Goal: Task Accomplishment & Management: Manage account settings

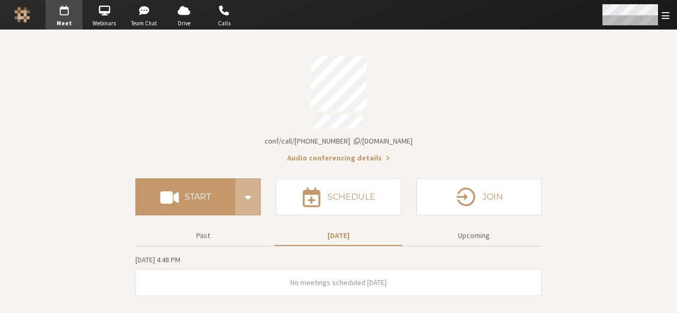
click at [670, 15] on div "Open menu" at bounding box center [635, 15] width 84 height 30
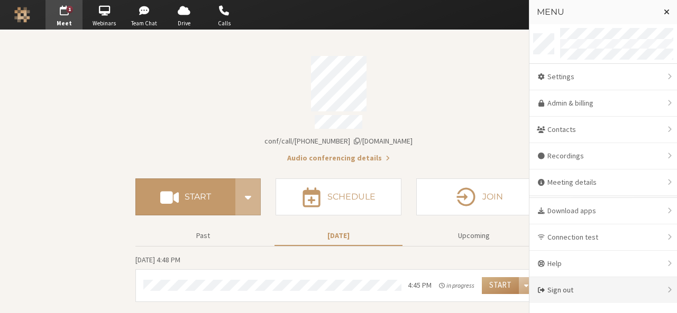
click at [574, 283] on div "Sign out" at bounding box center [602, 290] width 147 height 26
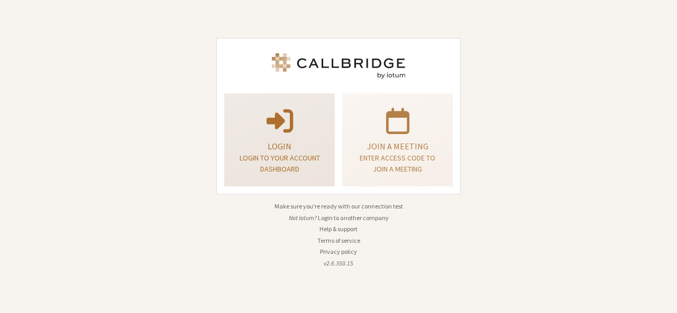
click at [278, 164] on p "Login to your account dashboard" at bounding box center [279, 164] width 84 height 22
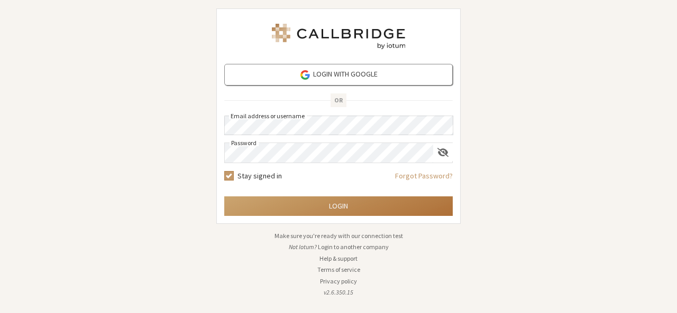
click at [350, 200] on button "Login" at bounding box center [338, 207] width 228 height 20
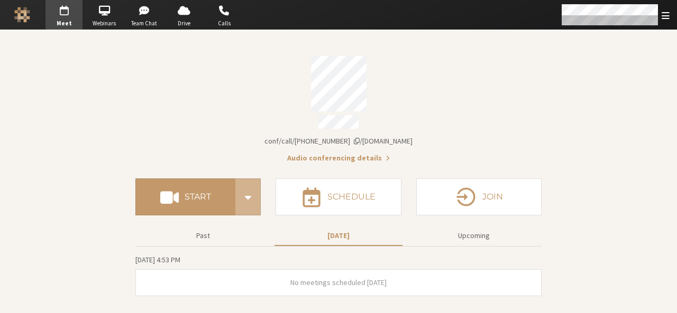
click at [359, 153] on button "Audio conferencing details" at bounding box center [338, 158] width 103 height 11
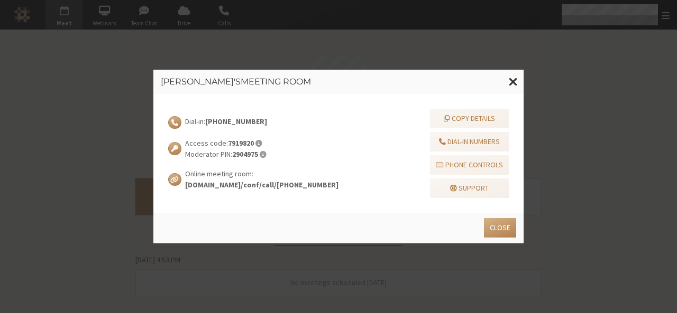
drag, startPoint x: 264, startPoint y: 119, endPoint x: 209, endPoint y: 121, distance: 55.0
click at [209, 121] on div "Dial-in: +1 437-737-0464" at bounding box center [253, 122] width 170 height 13
click at [510, 79] on span at bounding box center [512, 81] width 9 height 13
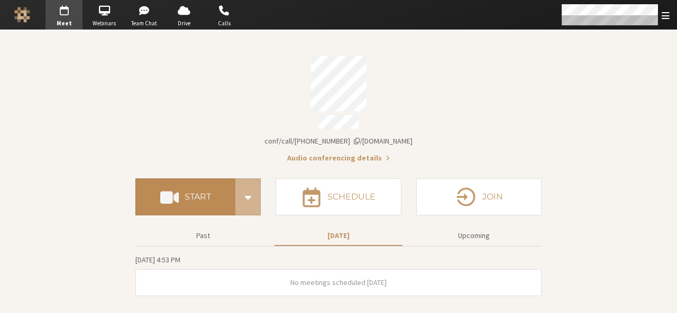
click at [188, 184] on button "Start" at bounding box center [185, 197] width 100 height 37
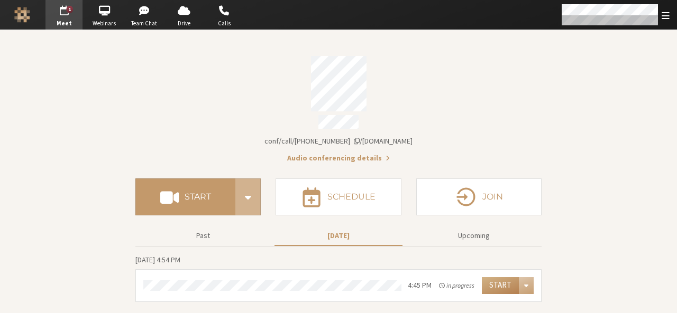
click at [309, 153] on button "Audio conferencing details" at bounding box center [338, 158] width 103 height 11
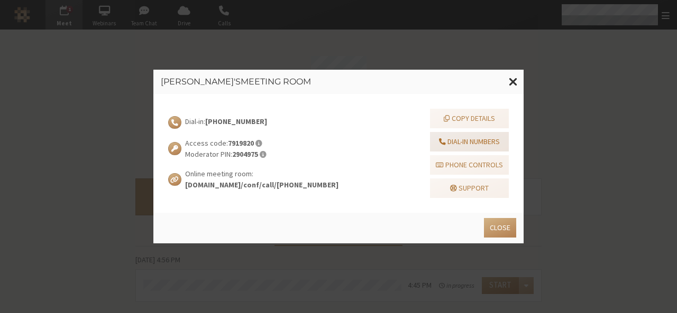
click at [465, 140] on button "Dial-in numbers" at bounding box center [469, 142] width 79 height 20
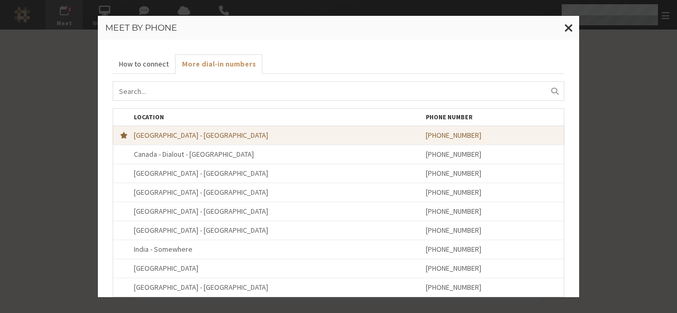
click at [116, 64] on button "How to connect Calling" at bounding box center [144, 64] width 62 height 20
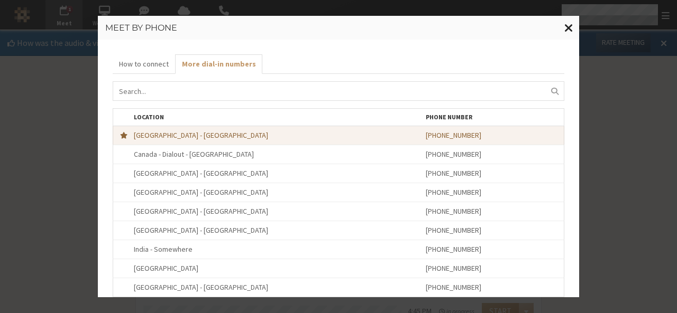
click at [568, 26] on span "Close modal" at bounding box center [568, 27] width 9 height 13
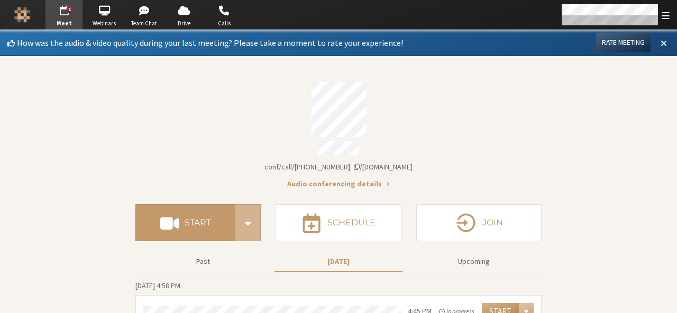
click at [660, 45] on span at bounding box center [663, 43] width 6 height 10
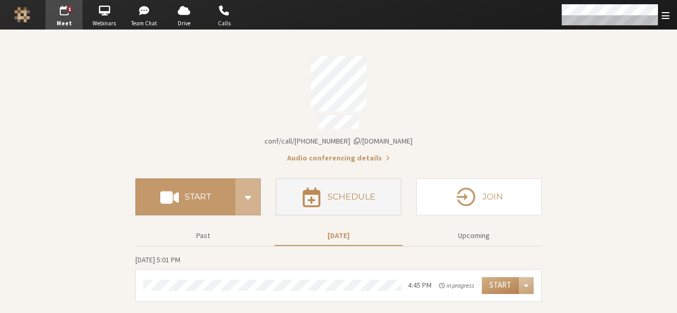
click at [346, 196] on h4 "Schedule" at bounding box center [351, 197] width 48 height 8
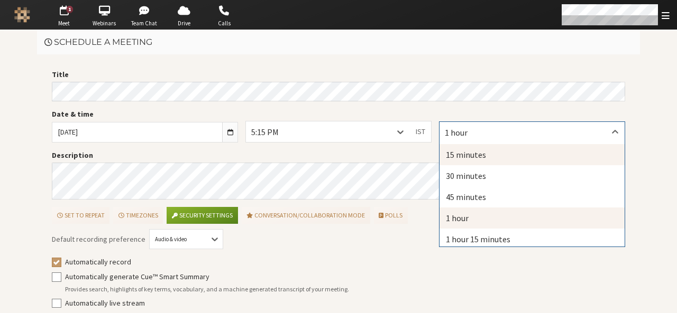
click at [452, 152] on div "15 minutes" at bounding box center [531, 154] width 185 height 21
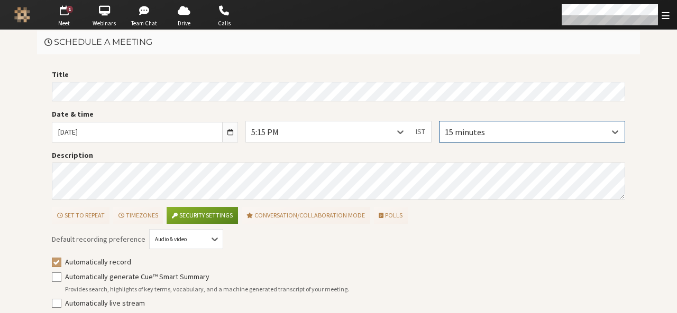
scroll to position [48, 0]
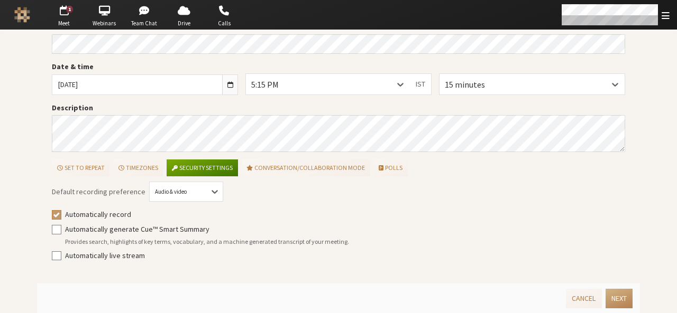
click at [177, 165] on button "Security settings" at bounding box center [201, 168] width 71 height 17
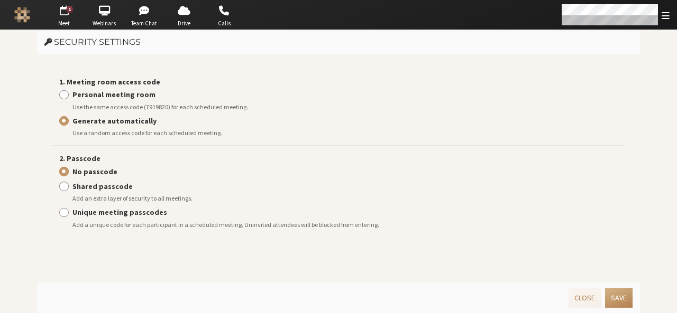
click at [105, 92] on strong "Personal meeting room" at bounding box center [113, 95] width 83 height 10
click at [69, 92] on input "Personal meeting room" at bounding box center [64, 94] width 10 height 11
radio input "true"
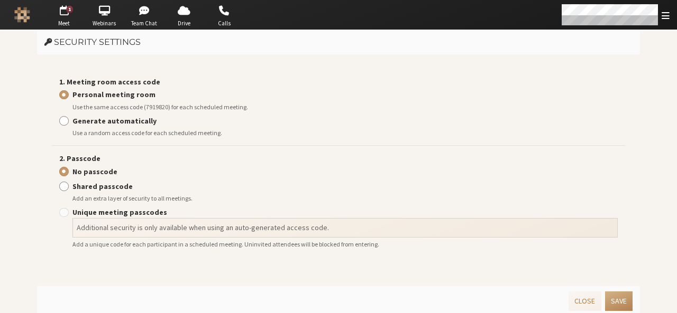
click at [124, 123] on strong "Generate automatically" at bounding box center [114, 121] width 84 height 10
click at [69, 123] on input "Generate automatically" at bounding box center [64, 121] width 10 height 11
radio input "true"
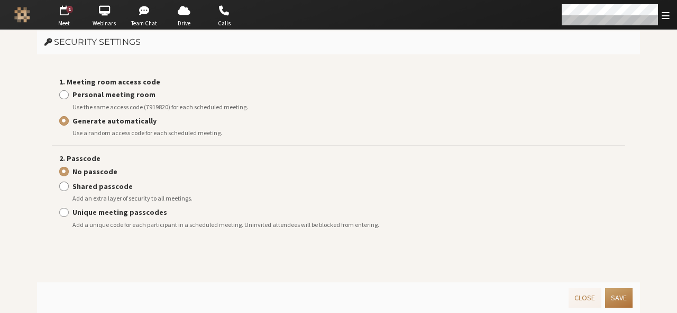
click at [613, 294] on button "Save" at bounding box center [618, 299] width 27 height 20
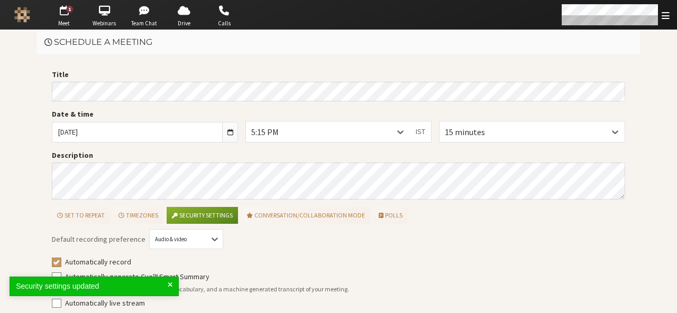
scroll to position [48, 0]
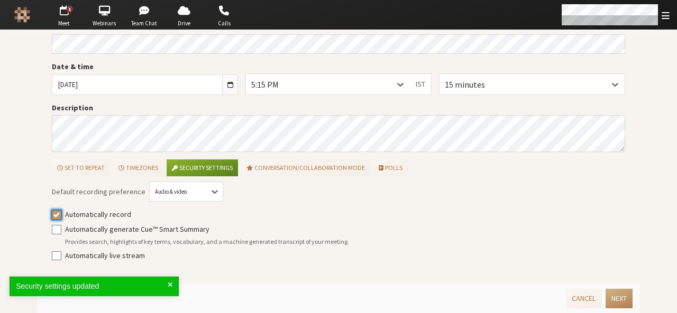
click at [52, 217] on input "Automatically record" at bounding box center [57, 214] width 10 height 11
checkbox input "false"
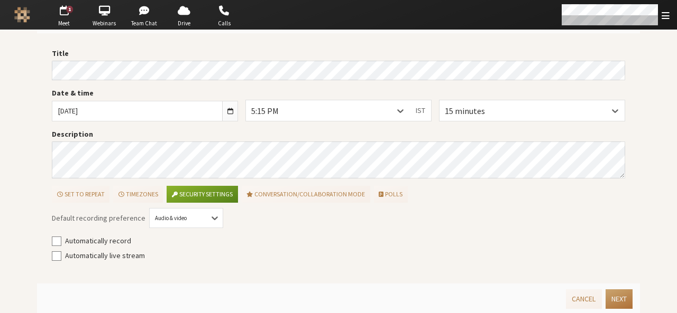
click at [607, 294] on button "Next" at bounding box center [618, 300] width 27 height 20
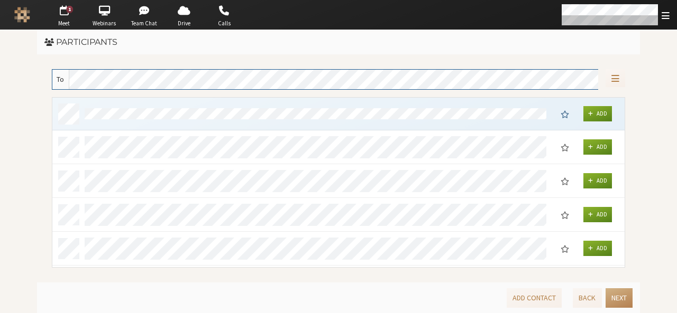
scroll to position [163, 564]
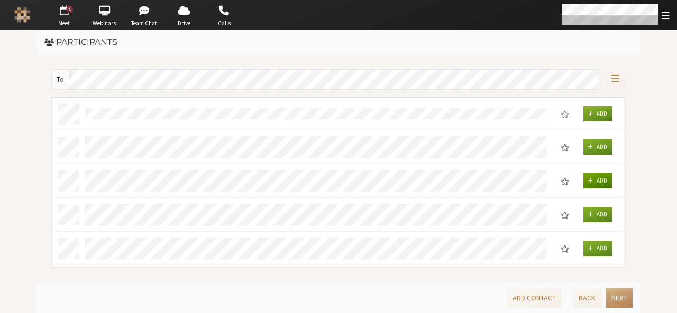
click at [598, 181] on span "Add" at bounding box center [601, 180] width 11 height 7
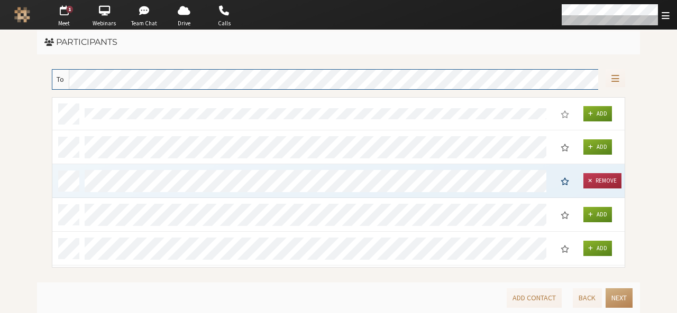
scroll to position [161, 564]
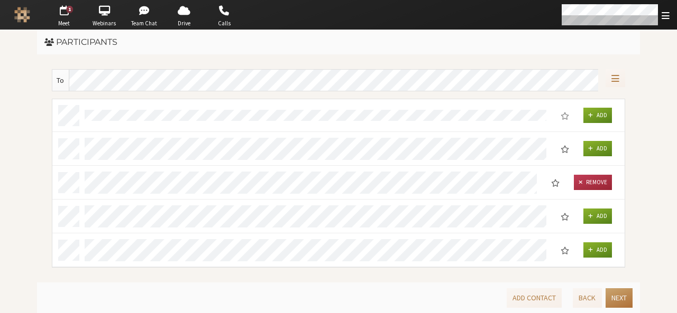
click at [619, 293] on button "Next" at bounding box center [618, 299] width 27 height 20
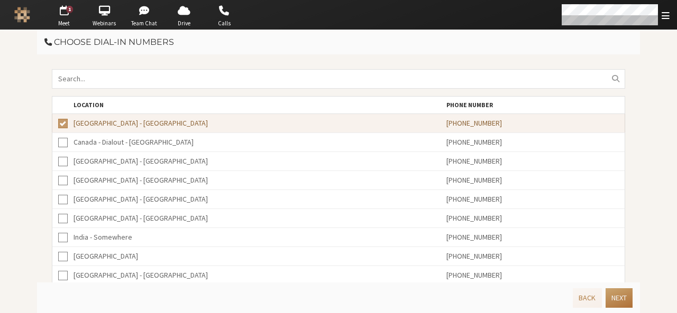
click at [619, 293] on button "Next" at bounding box center [618, 299] width 27 height 20
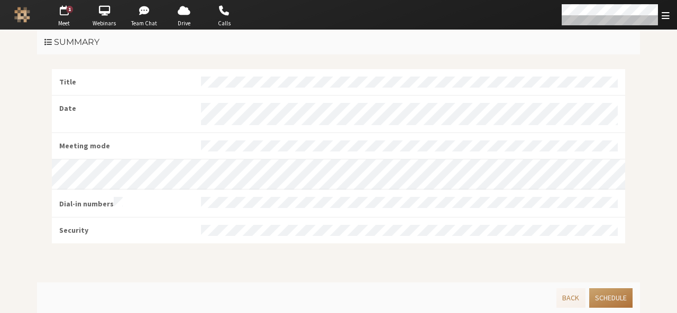
click at [619, 293] on button "Schedule" at bounding box center [610, 299] width 43 height 20
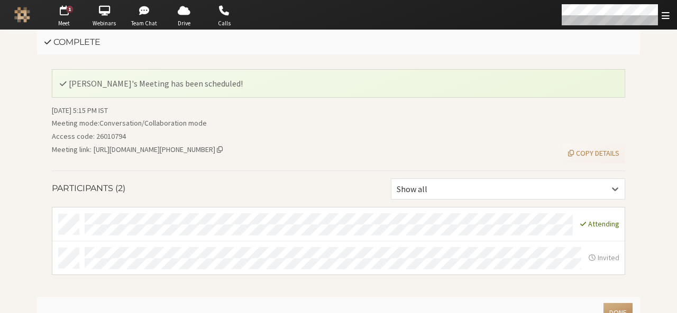
scroll to position [13, 0]
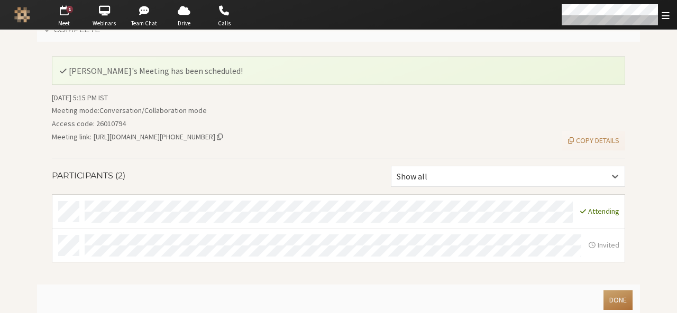
click at [615, 297] on button "Done" at bounding box center [617, 301] width 29 height 20
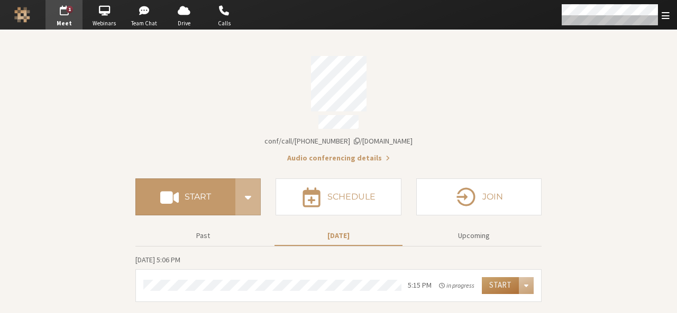
click at [494, 285] on button "Start" at bounding box center [500, 285] width 37 height 17
click at [385, 154] on span "Account details" at bounding box center [387, 158] width 4 height 8
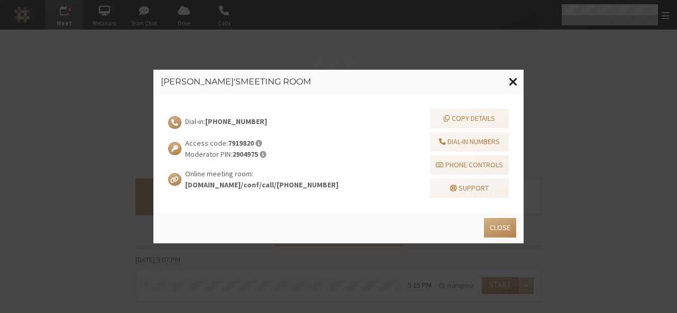
click at [512, 81] on span at bounding box center [512, 81] width 9 height 13
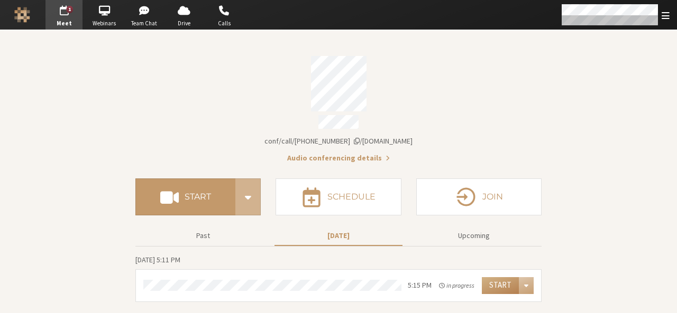
click at [376, 153] on button "Audio conferencing details" at bounding box center [338, 158] width 103 height 11
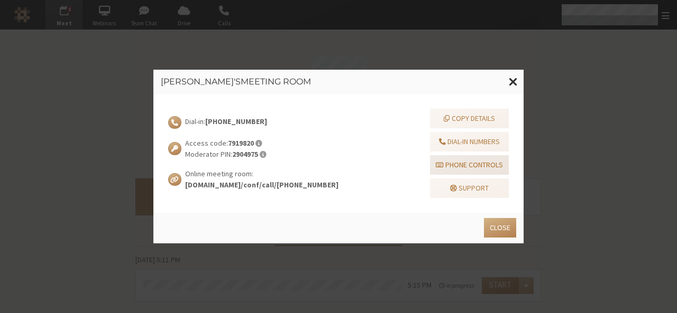
click at [464, 161] on button "Phone controls" at bounding box center [469, 165] width 79 height 20
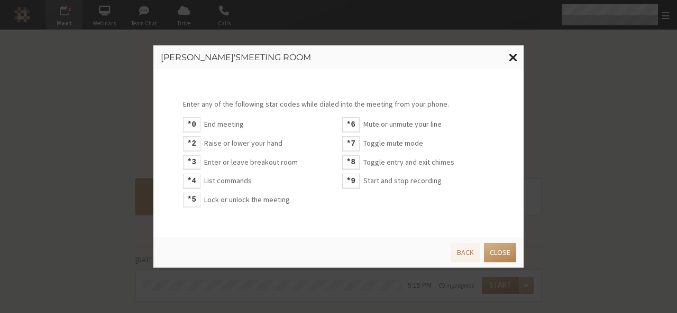
click at [507, 52] on button at bounding box center [513, 57] width 21 height 24
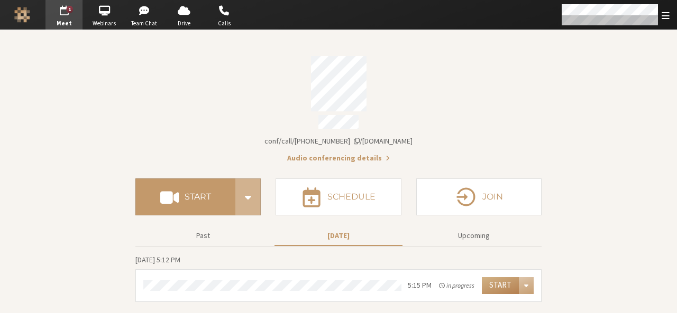
click at [385, 154] on span "Account details" at bounding box center [387, 158] width 4 height 8
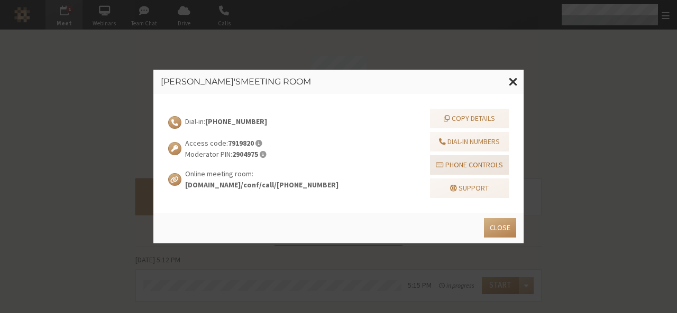
click at [470, 161] on button "Phone controls" at bounding box center [469, 165] width 79 height 20
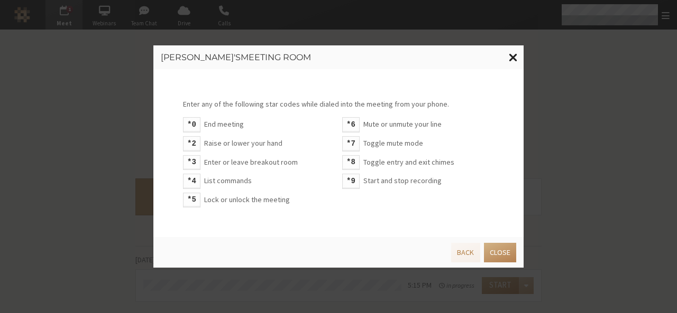
click at [511, 59] on span at bounding box center [512, 57] width 9 height 13
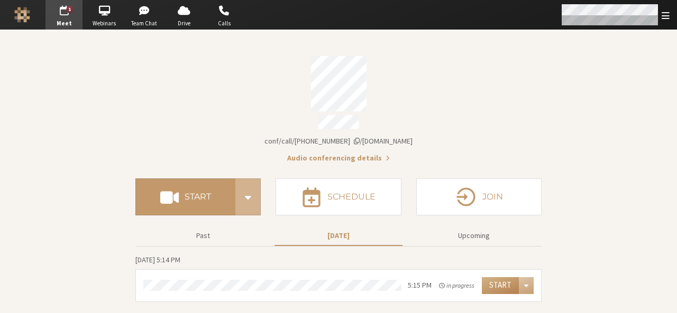
click at [670, 16] on div "Open menu" at bounding box center [614, 15] width 125 height 30
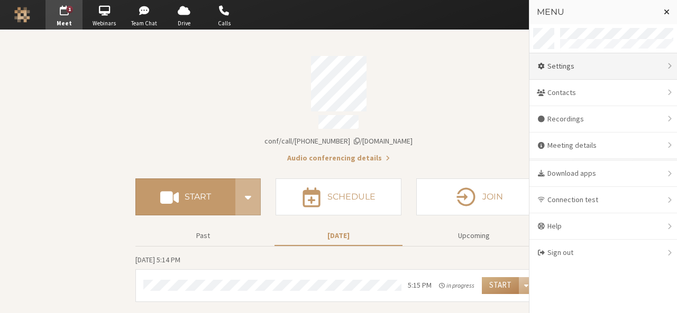
click at [614, 74] on div "Settings" at bounding box center [602, 66] width 147 height 26
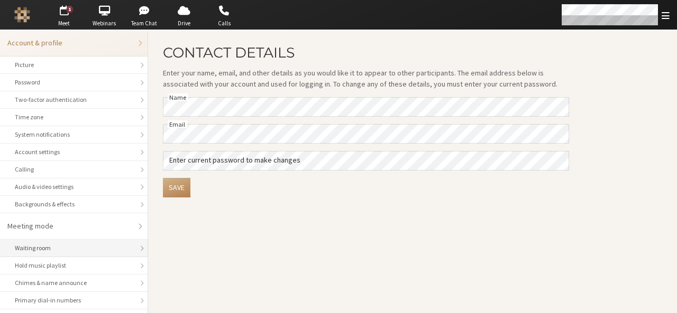
click at [69, 246] on div "Waiting room" at bounding box center [74, 249] width 118 height 10
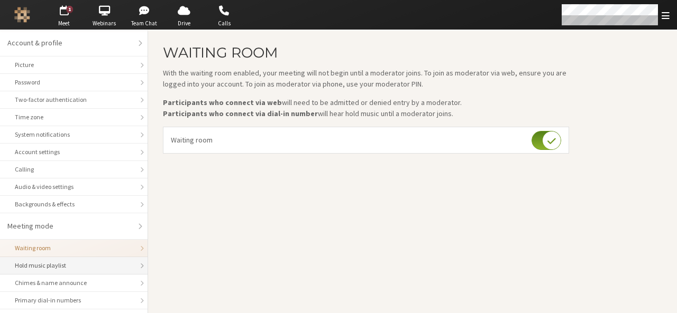
click at [69, 262] on div "Hold music playlist" at bounding box center [74, 266] width 118 height 10
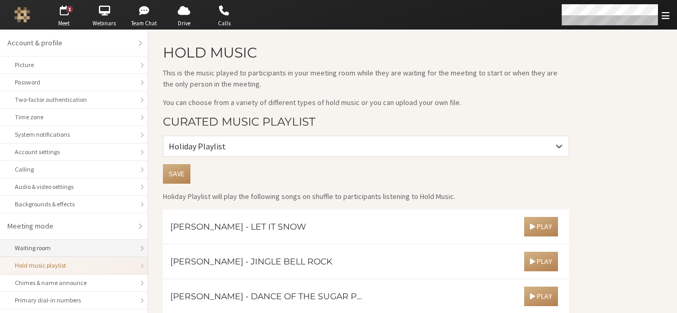
click at [79, 246] on div "Waiting room" at bounding box center [74, 249] width 118 height 10
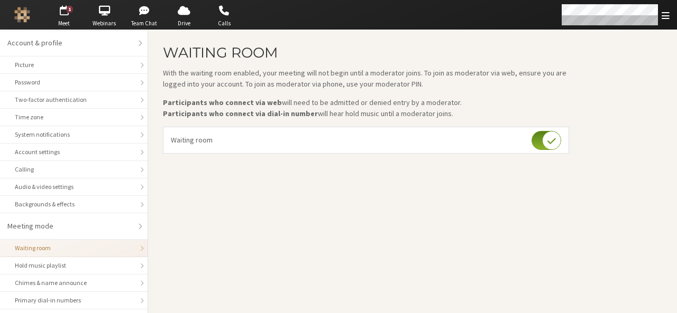
click at [538, 140] on input "checkbox" at bounding box center [546, 140] width 30 height 19
checkbox input "false"
click at [71, 24] on span "Meet" at bounding box center [63, 23] width 37 height 9
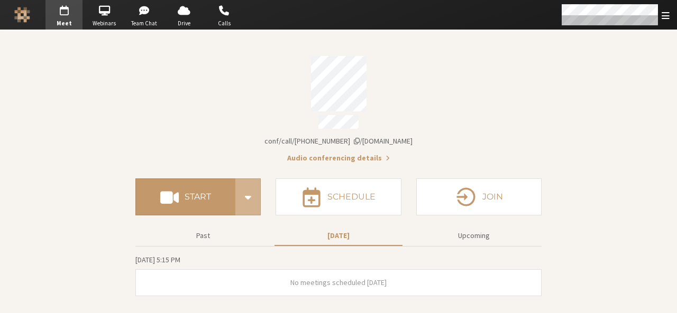
click at [363, 153] on button "Audio conferencing details" at bounding box center [338, 158] width 103 height 11
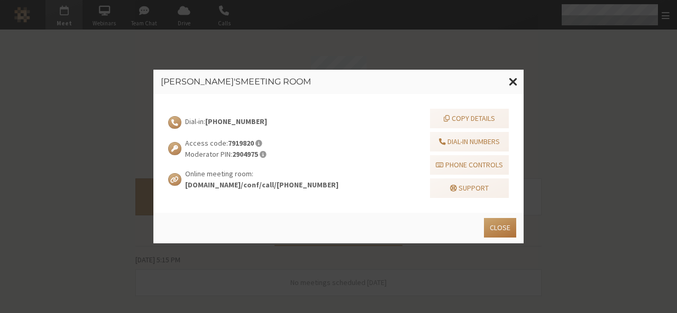
click at [500, 230] on button "Close" at bounding box center [500, 228] width 32 height 20
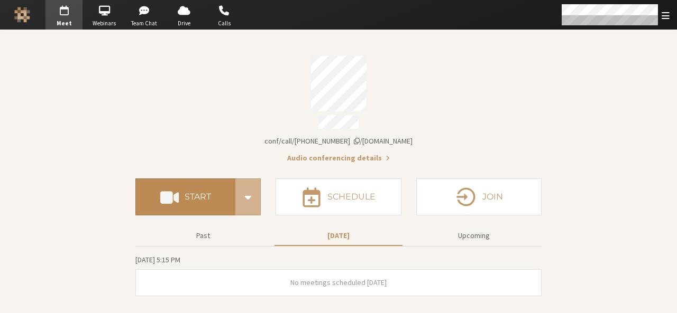
click at [217, 200] on button "Start" at bounding box center [185, 197] width 100 height 37
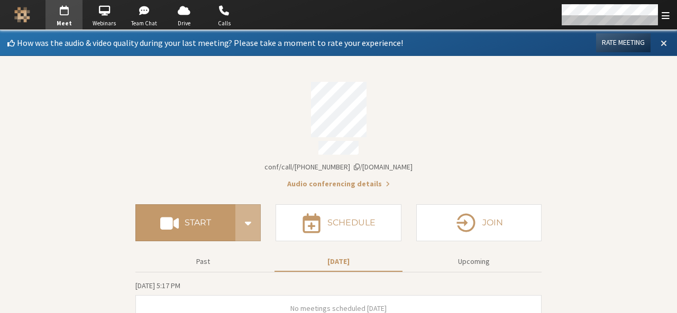
click at [662, 40] on button at bounding box center [663, 43] width 19 height 18
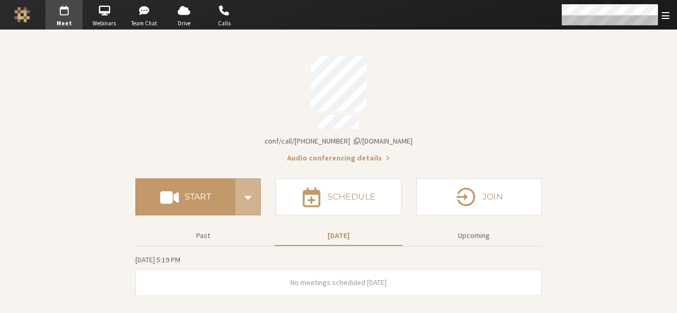
click at [385, 154] on span "Account details" at bounding box center [387, 158] width 4 height 8
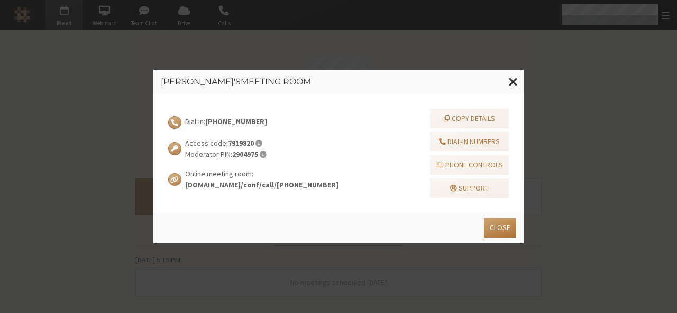
click at [498, 232] on button "Close" at bounding box center [500, 228] width 32 height 20
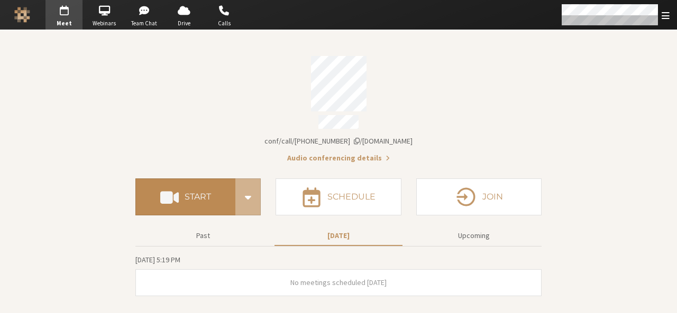
click at [207, 194] on h4 "Start" at bounding box center [197, 197] width 26 height 8
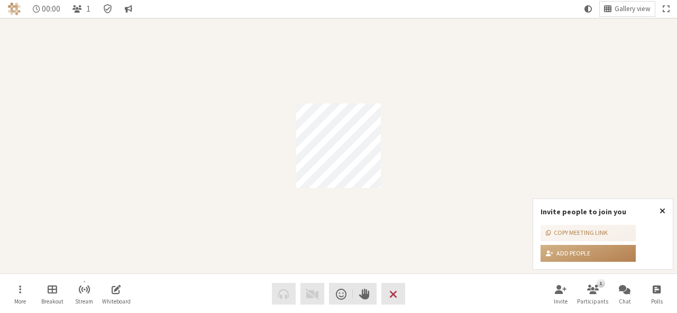
click at [660, 209] on span "Close popover" at bounding box center [662, 211] width 6 height 8
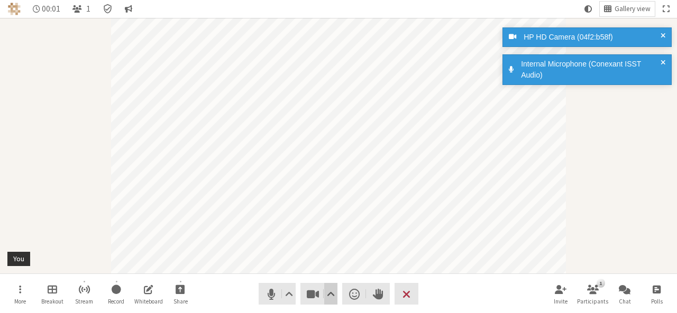
click at [331, 300] on span "Video setting" at bounding box center [331, 294] width 8 height 15
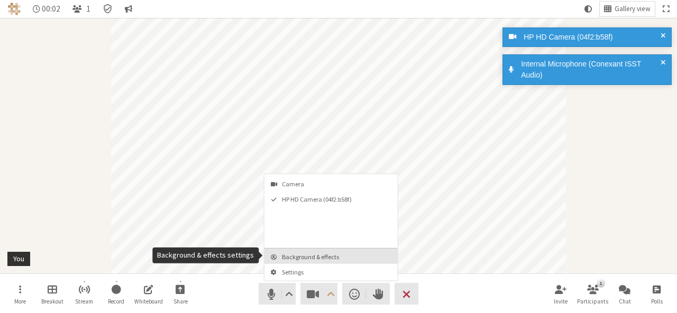
click at [329, 257] on span "Background & effects" at bounding box center [337, 257] width 111 height 7
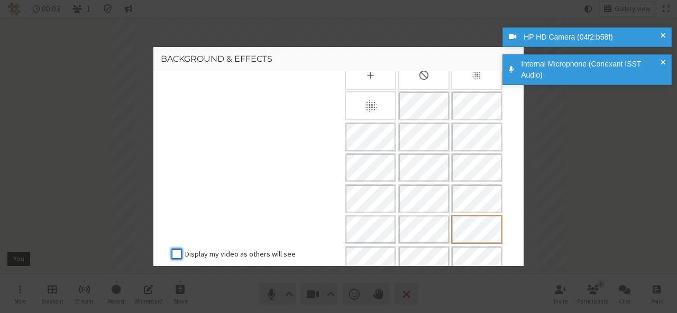
scroll to position [127, 0]
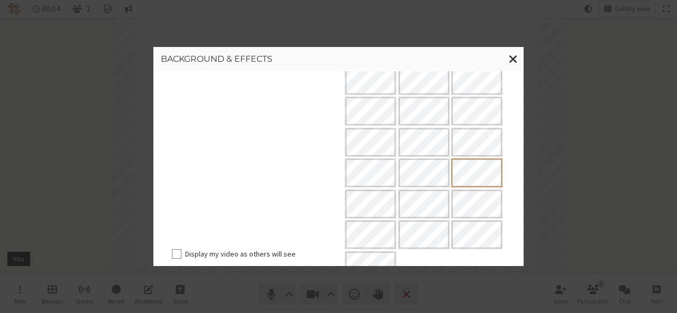
click at [629, 127] on div "Background & effects Backgrounds Effects Upload custom virtual background image…" at bounding box center [338, 156] width 677 height 313
click at [511, 58] on span "Close modal" at bounding box center [512, 58] width 9 height 13
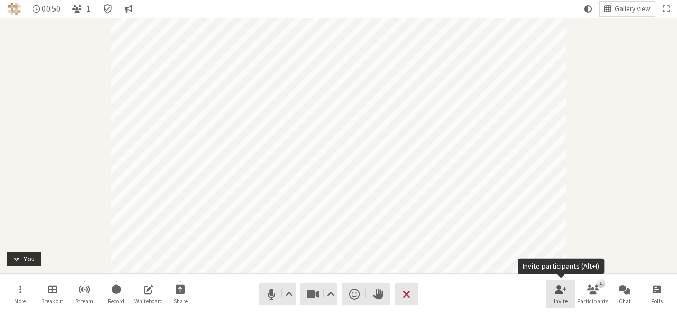
click at [566, 285] on span "Invite participants (Alt+I)" at bounding box center [560, 289] width 12 height 12
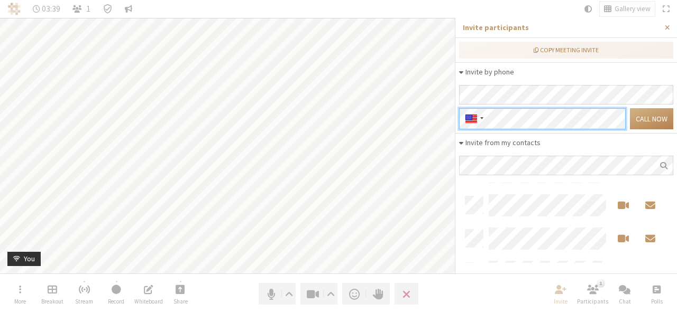
scroll to position [72, 206]
click at [479, 115] on div "Invite by phone" at bounding box center [472, 119] width 27 height 22
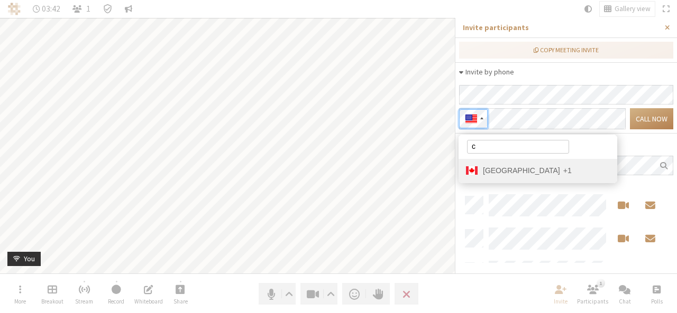
scroll to position [0, 0]
type input "can"
click at [496, 175] on li "Canada +1" at bounding box center [537, 171] width 159 height 24
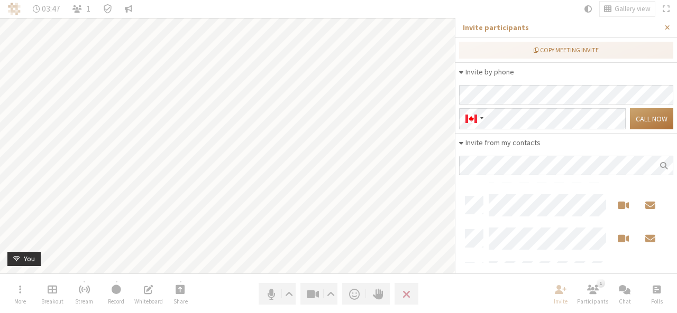
click at [652, 121] on span "Call now" at bounding box center [651, 119] width 32 height 10
click at [618, 239] on span "Start a video meeting" at bounding box center [622, 239] width 11 height 12
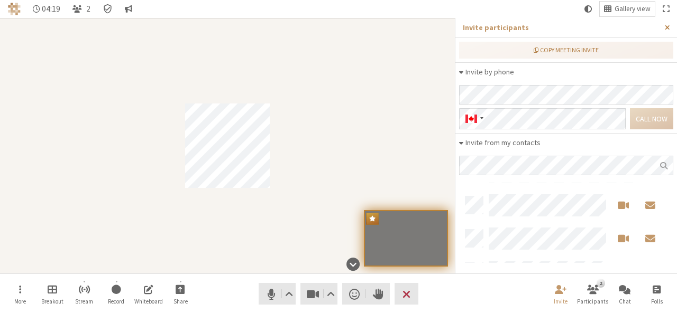
click at [667, 30] on span "Close sidebar" at bounding box center [666, 28] width 5 height 8
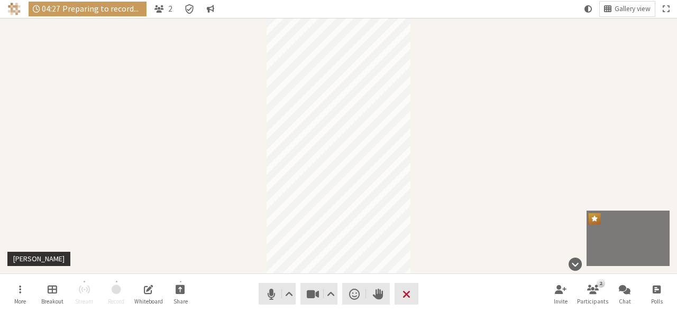
click at [408, 298] on span "End or leave meeting" at bounding box center [406, 294] width 8 height 15
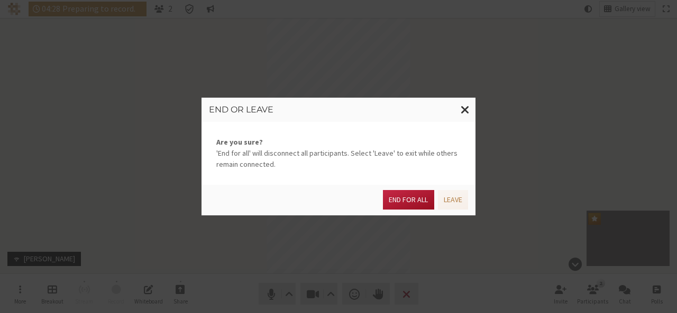
click at [396, 198] on button "End for all" at bounding box center [408, 200] width 51 height 20
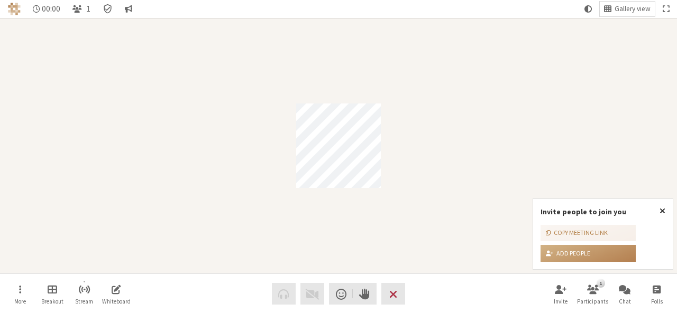
click at [666, 209] on div "00:00 1 Gallery view More Breakout Stream Whiteboard Audio Video Send a reactio…" at bounding box center [338, 156] width 677 height 313
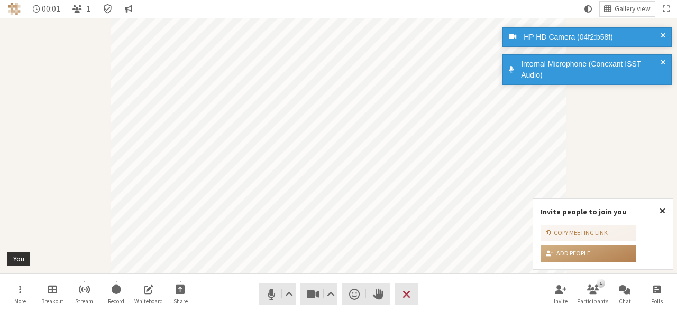
click at [666, 209] on button "Close popover" at bounding box center [662, 211] width 21 height 24
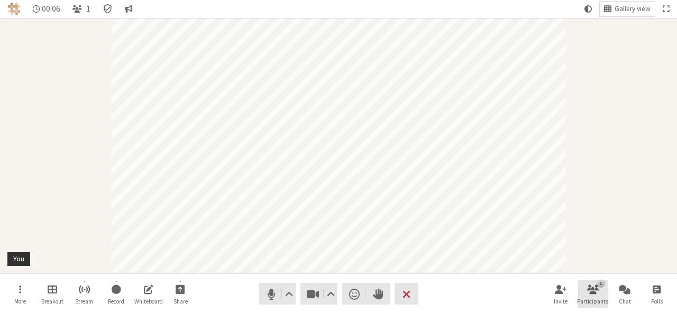
click at [588, 292] on span "Open participant list" at bounding box center [593, 289] width 12 height 12
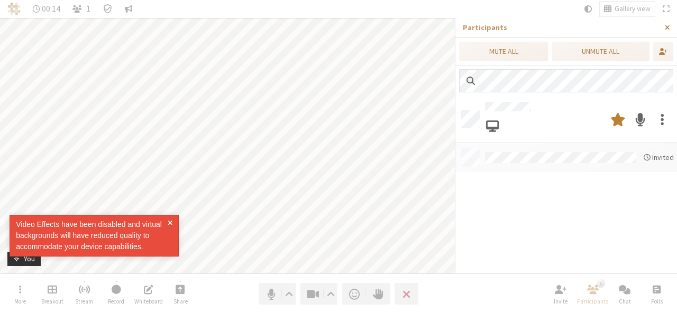
click at [666, 29] on span "Close sidebar" at bounding box center [666, 28] width 5 height 8
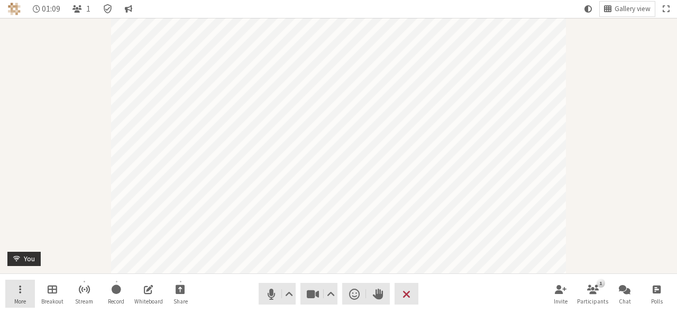
click at [5, 286] on button "More" at bounding box center [20, 294] width 30 height 29
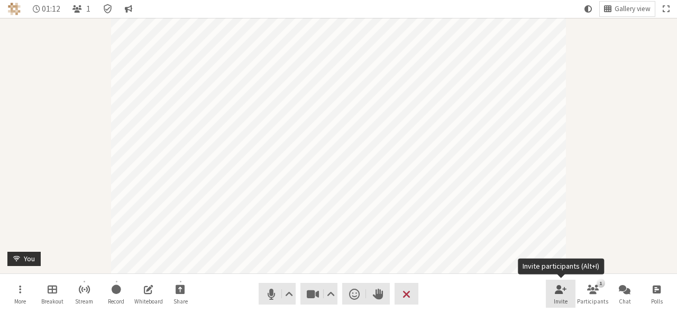
click at [553, 290] on button "Invite" at bounding box center [560, 294] width 30 height 29
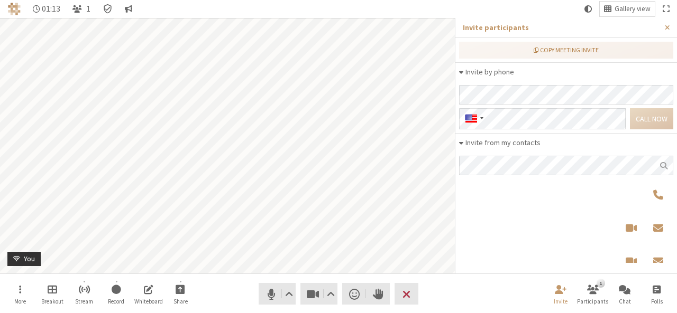
scroll to position [72, 206]
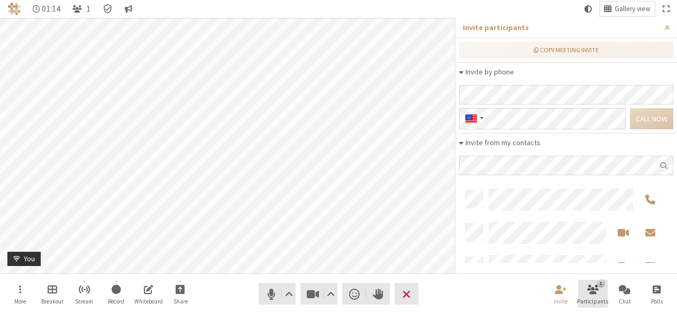
click at [592, 286] on span "Open participant list" at bounding box center [593, 289] width 12 height 12
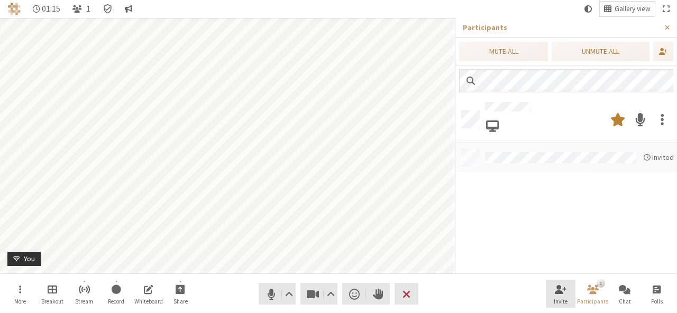
click at [549, 299] on button "Invite" at bounding box center [560, 294] width 30 height 29
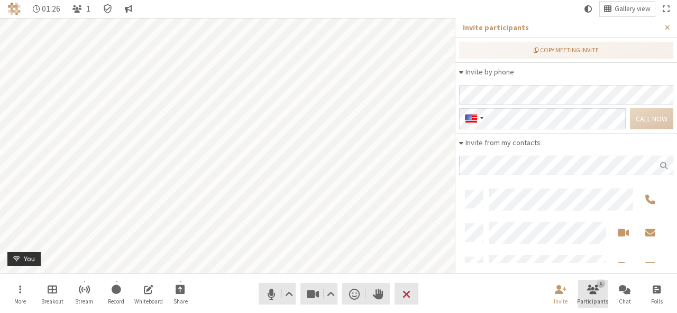
click at [591, 302] on span "Participants" at bounding box center [592, 302] width 31 height 6
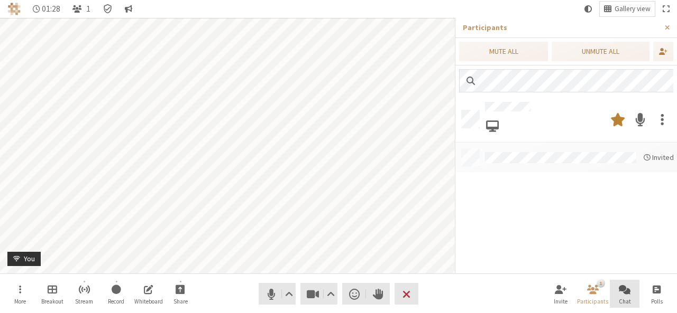
click at [621, 299] on span "Chat" at bounding box center [624, 302] width 12 height 6
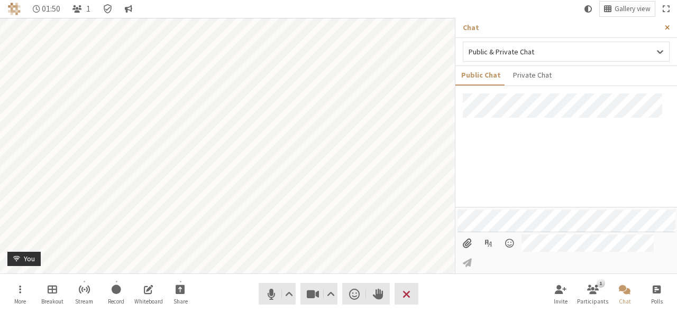
click at [666, 28] on span "Close sidebar" at bounding box center [666, 28] width 5 height 8
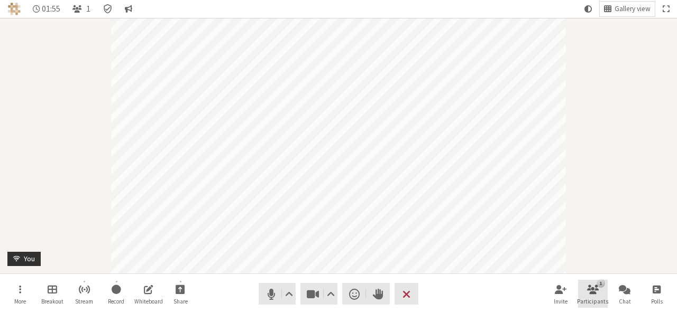
click at [597, 295] on button "1 Participants" at bounding box center [593, 294] width 30 height 29
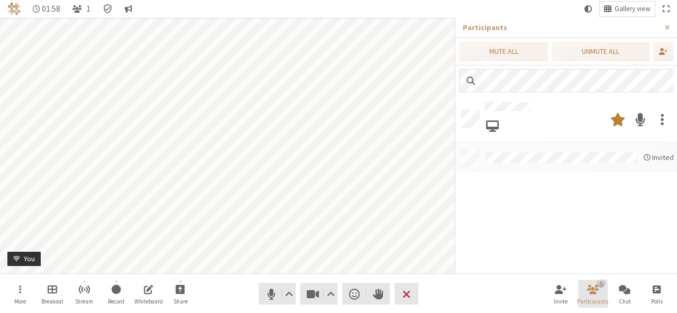
click at [597, 295] on button "1 Participants" at bounding box center [593, 294] width 30 height 29
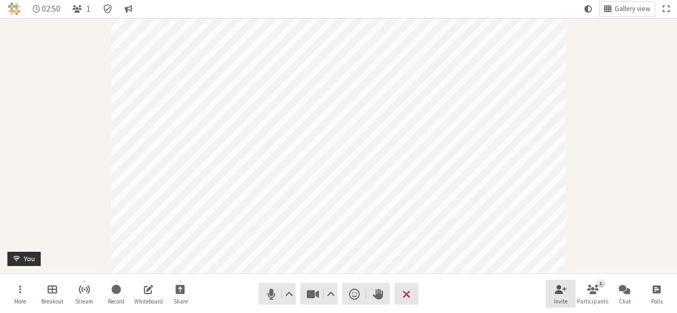
click at [551, 300] on button "Invite" at bounding box center [560, 294] width 30 height 29
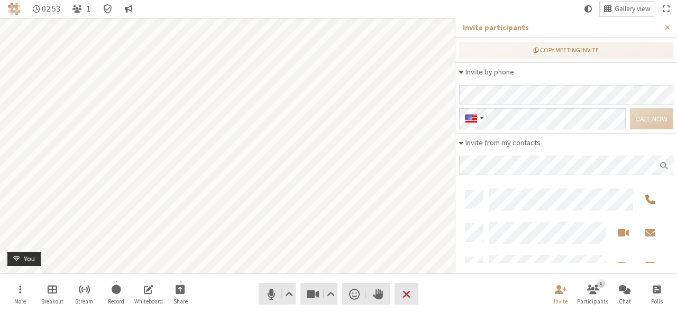
click at [647, 197] on span "Call by phone" at bounding box center [650, 199] width 10 height 12
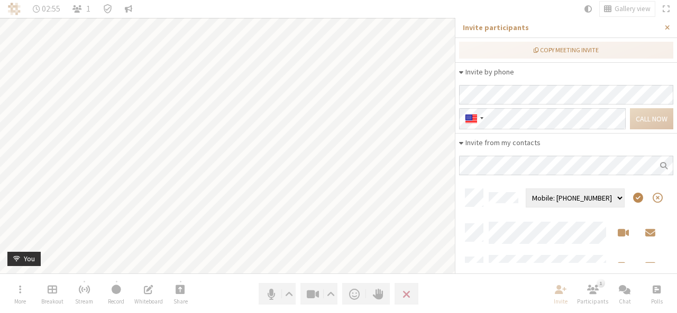
click at [633, 200] on span "Call this number" at bounding box center [638, 198] width 10 height 12
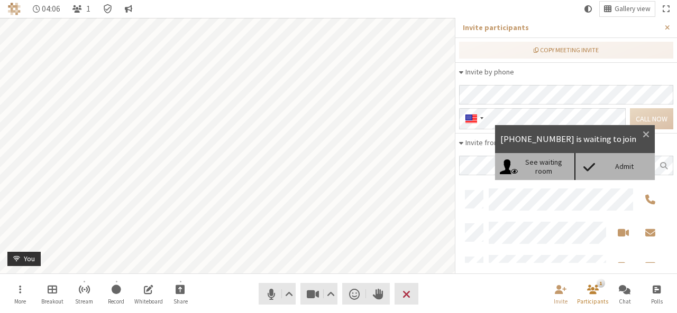
click at [619, 162] on div "Admit" at bounding box center [623, 166] width 51 height 9
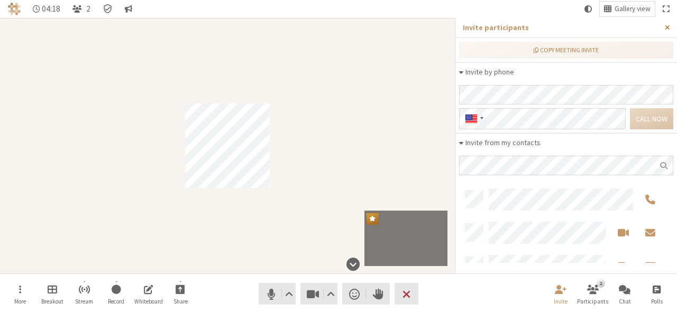
click at [669, 28] on span "Close sidebar" at bounding box center [666, 28] width 5 height 8
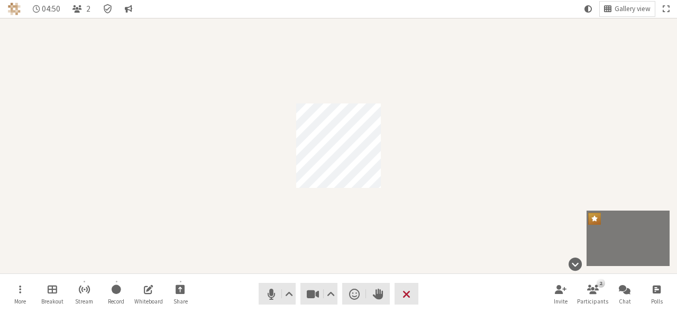
click at [404, 295] on span "End or leave meeting" at bounding box center [406, 294] width 8 height 15
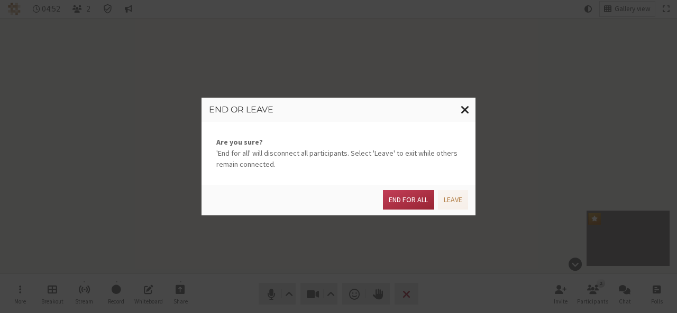
click at [462, 112] on span "Close modal" at bounding box center [464, 109] width 9 height 13
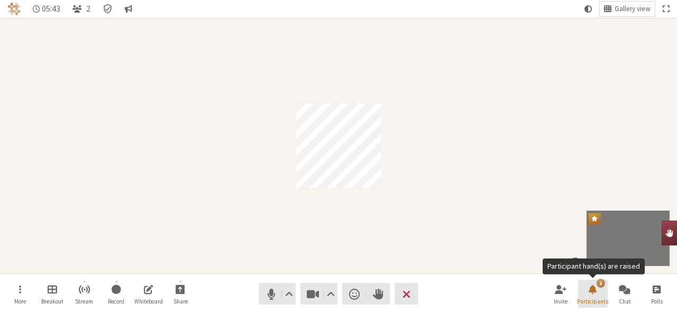
click at [597, 299] on span "Participants" at bounding box center [592, 302] width 31 height 6
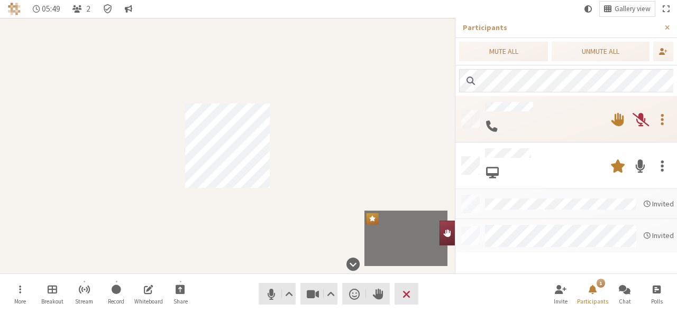
click at [638, 120] on span at bounding box center [640, 119] width 16 height 19
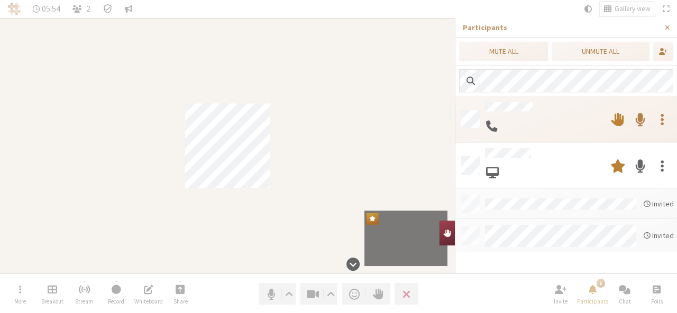
click at [662, 113] on span at bounding box center [661, 119] width 3 height 19
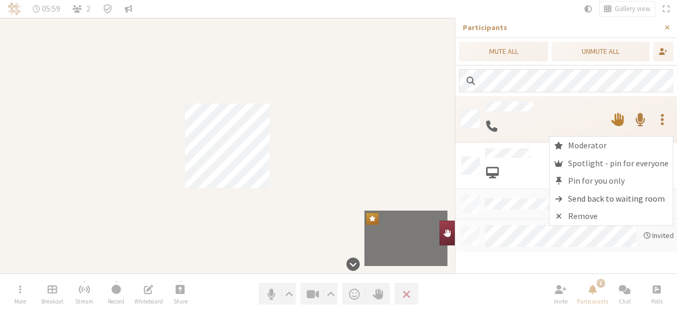
click at [601, 199] on span "Send back to waiting room" at bounding box center [616, 200] width 97 height 10
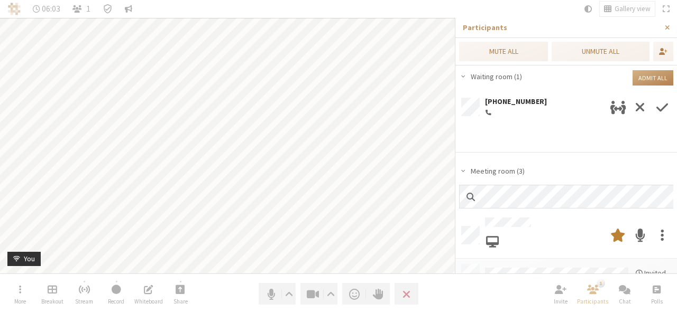
click at [661, 108] on span "Allow entry" at bounding box center [662, 107] width 12 height 19
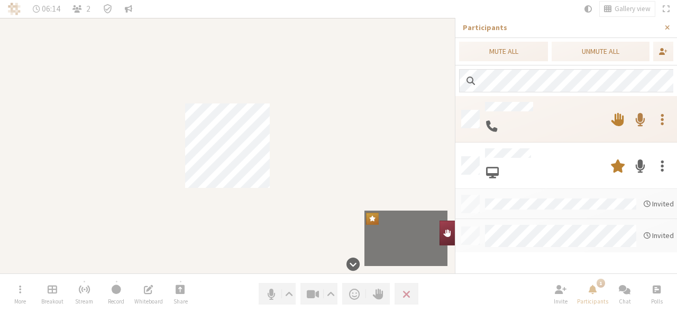
click at [661, 110] on span at bounding box center [661, 119] width 3 height 19
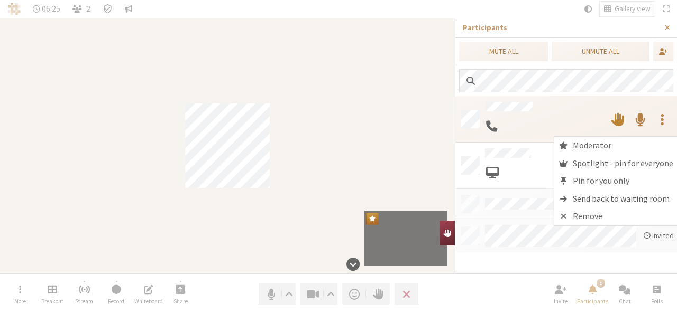
click at [614, 202] on span "Send back to waiting room" at bounding box center [620, 200] width 97 height 10
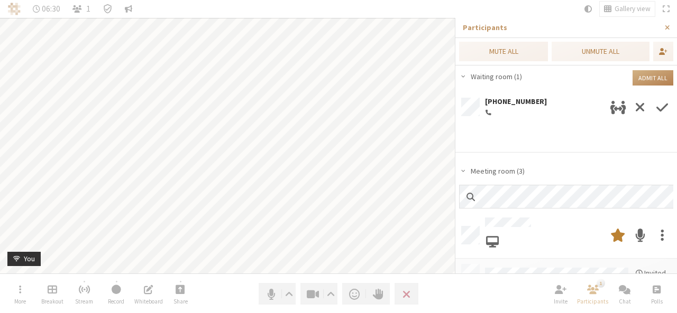
click at [617, 105] on span "One-on-one meeting" at bounding box center [617, 107] width 16 height 19
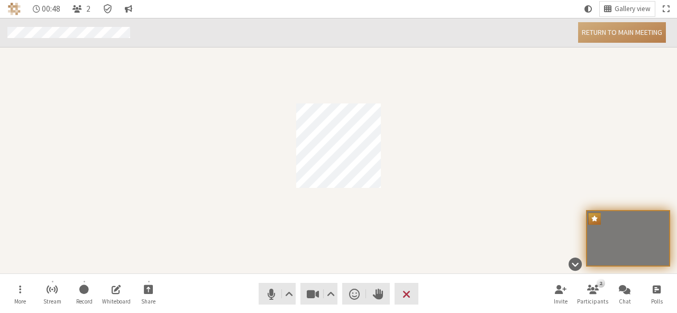
click at [647, 36] on span "Return to main meeting" at bounding box center [621, 33] width 80 height 8
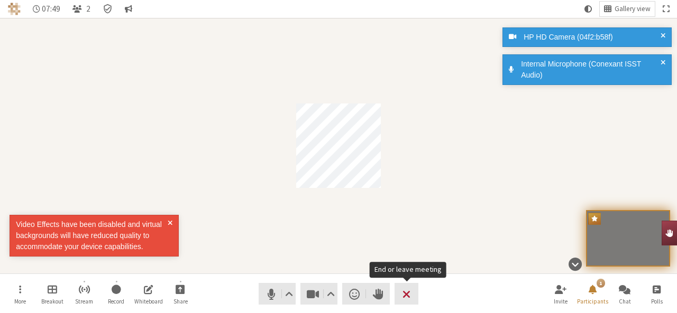
click at [408, 289] on span "End or leave meeting" at bounding box center [406, 294] width 8 height 15
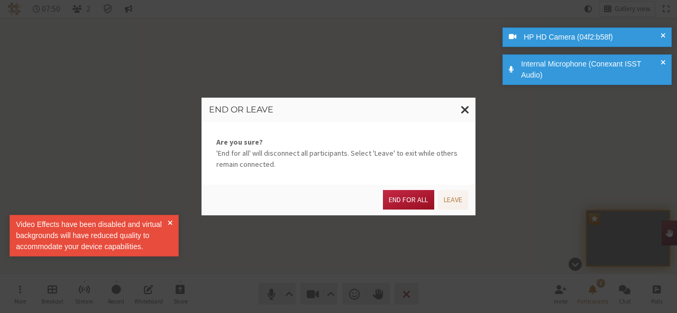
click at [414, 201] on button "End for all" at bounding box center [408, 200] width 51 height 20
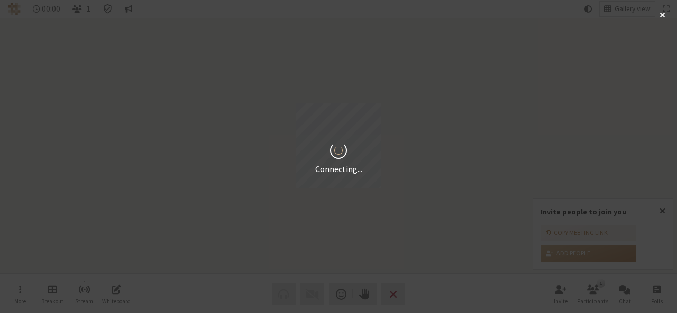
click at [663, 209] on div "Connecting..." at bounding box center [338, 156] width 677 height 313
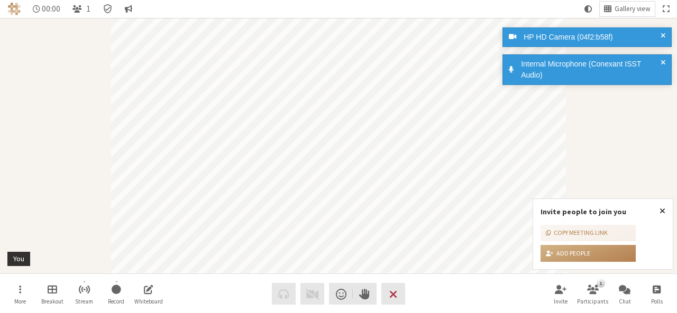
click at [663, 209] on span "Close popover" at bounding box center [662, 211] width 6 height 8
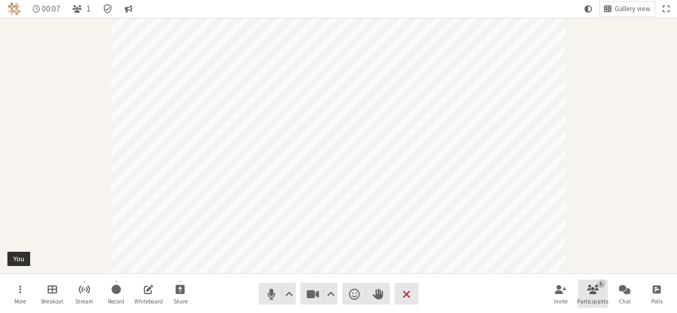
click at [592, 287] on span "Open participant list" at bounding box center [593, 289] width 12 height 12
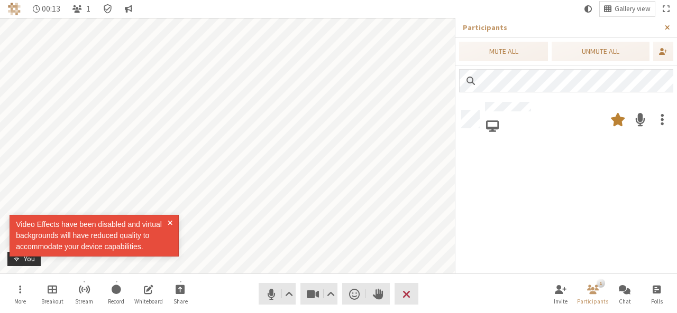
click at [668, 24] on span "Close sidebar" at bounding box center [666, 28] width 5 height 8
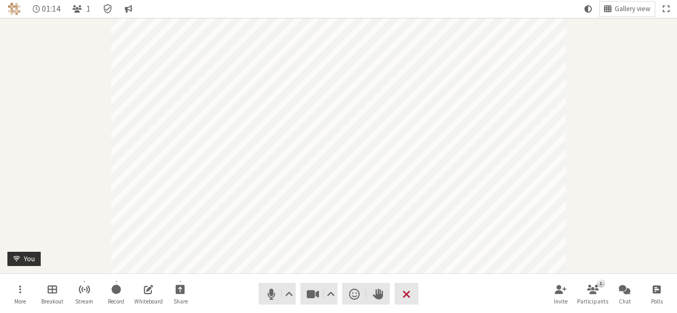
click at [409, 293] on span "End or leave meeting" at bounding box center [406, 294] width 8 height 15
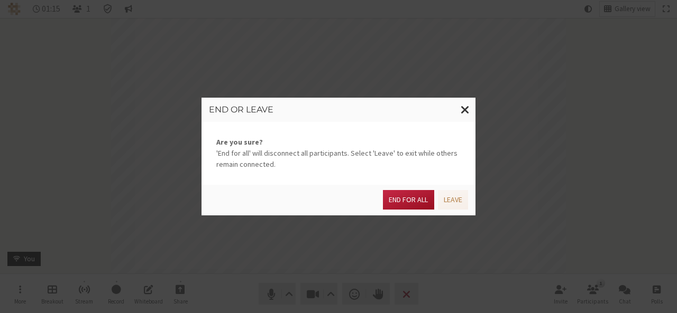
click at [411, 198] on button "End for all" at bounding box center [408, 200] width 51 height 20
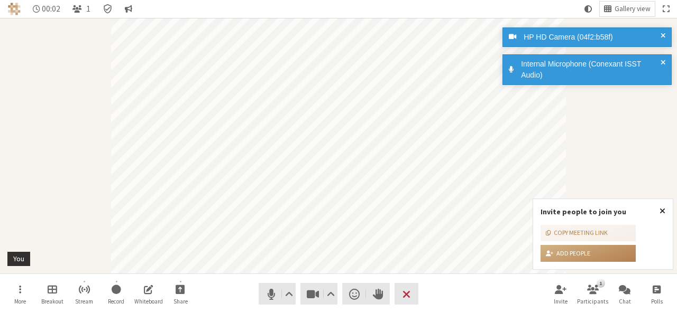
click at [656, 207] on button "Close popover" at bounding box center [662, 211] width 21 height 24
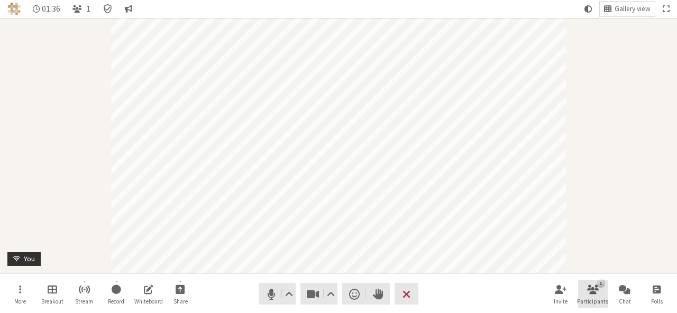
click at [595, 290] on span "Open participant list" at bounding box center [593, 289] width 12 height 12
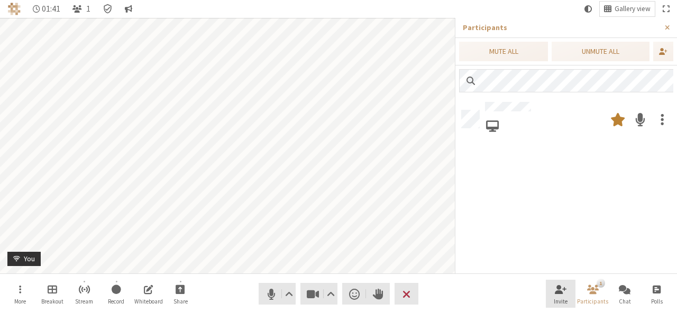
click at [564, 297] on button "Invite" at bounding box center [560, 294] width 30 height 29
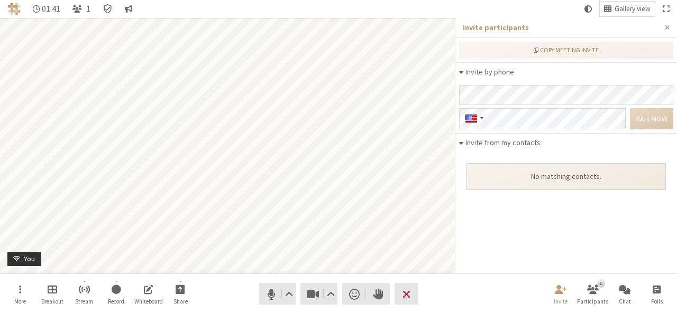
scroll to position [72, 206]
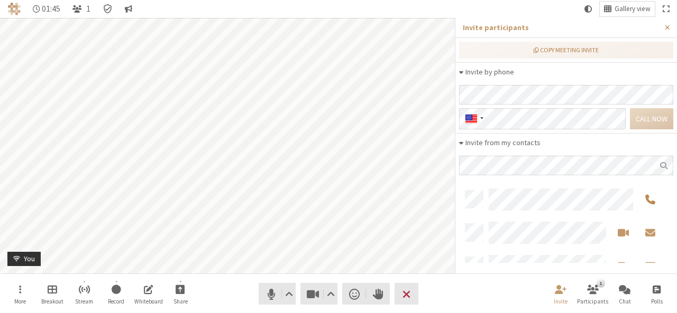
click at [649, 195] on span "Call by phone" at bounding box center [650, 199] width 10 height 12
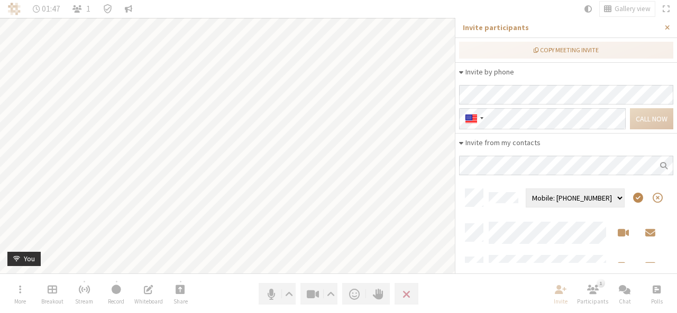
click at [633, 197] on span "Call this number" at bounding box center [638, 198] width 10 height 12
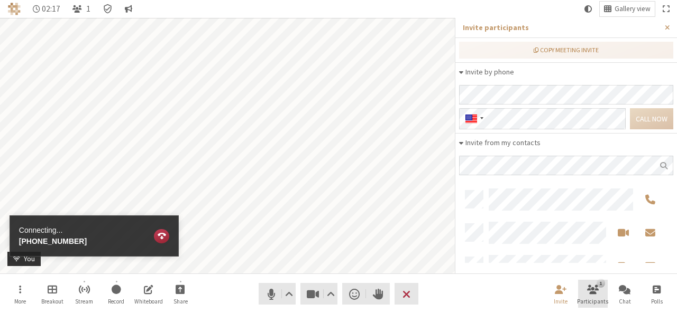
click at [598, 286] on div "1" at bounding box center [600, 283] width 8 height 8
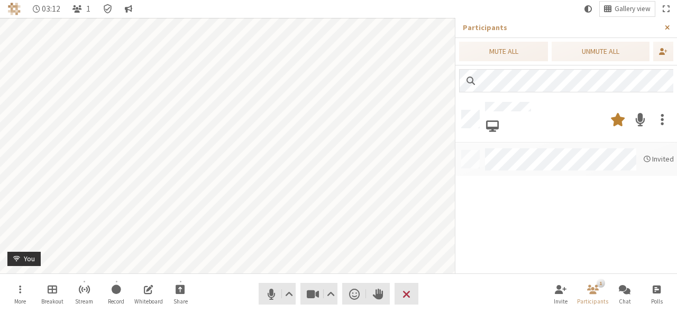
click at [666, 29] on span "Close sidebar" at bounding box center [666, 28] width 5 height 8
